Goal: Transaction & Acquisition: Purchase product/service

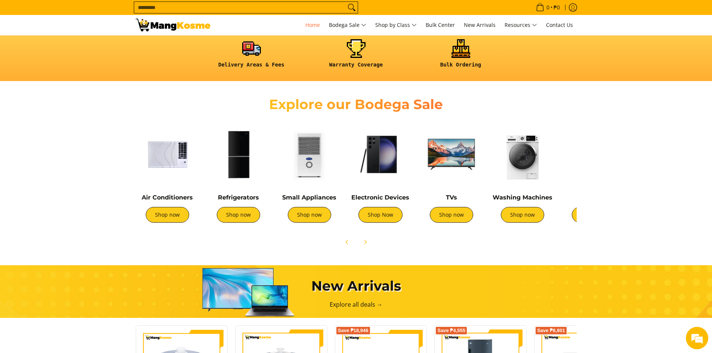
scroll to position [205, 0]
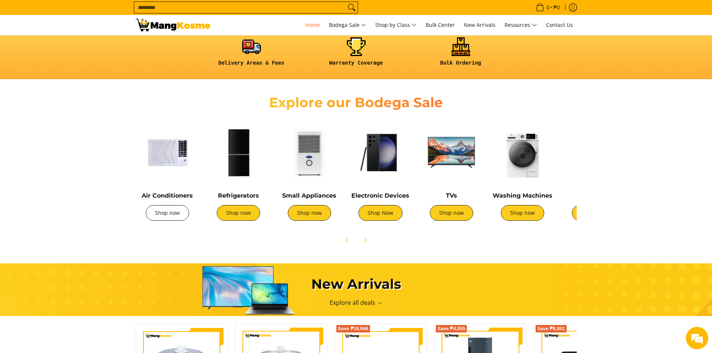
click at [176, 215] on link "Shop now" at bounding box center [167, 213] width 43 height 16
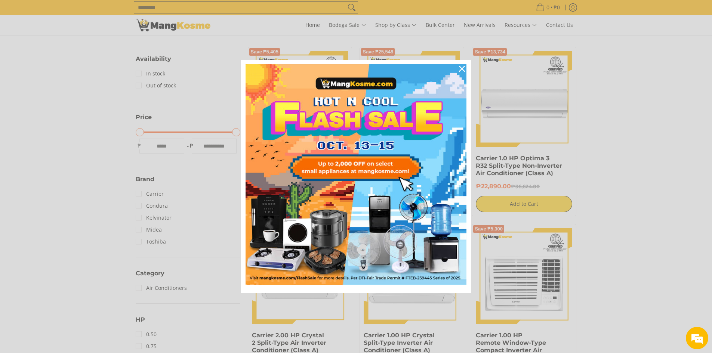
scroll to position [126, 0]
click at [462, 71] on icon "close icon" at bounding box center [462, 69] width 6 height 6
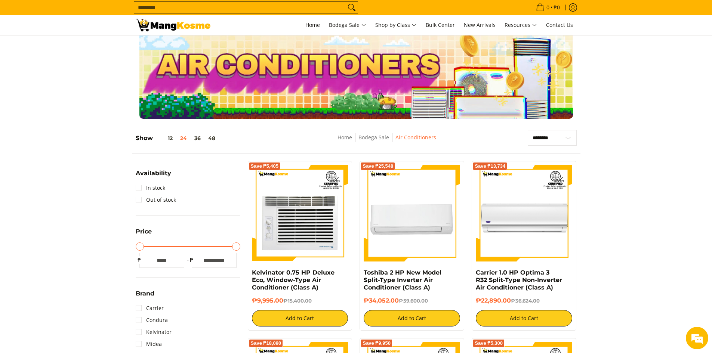
scroll to position [0, 0]
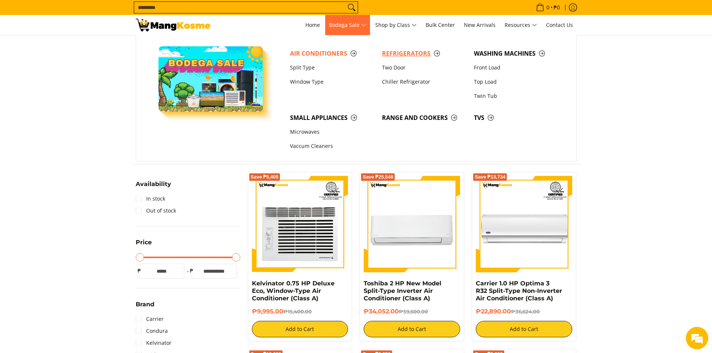
click at [407, 51] on span "Refrigerators" at bounding box center [424, 53] width 84 height 9
